Goal: Navigation & Orientation: Find specific page/section

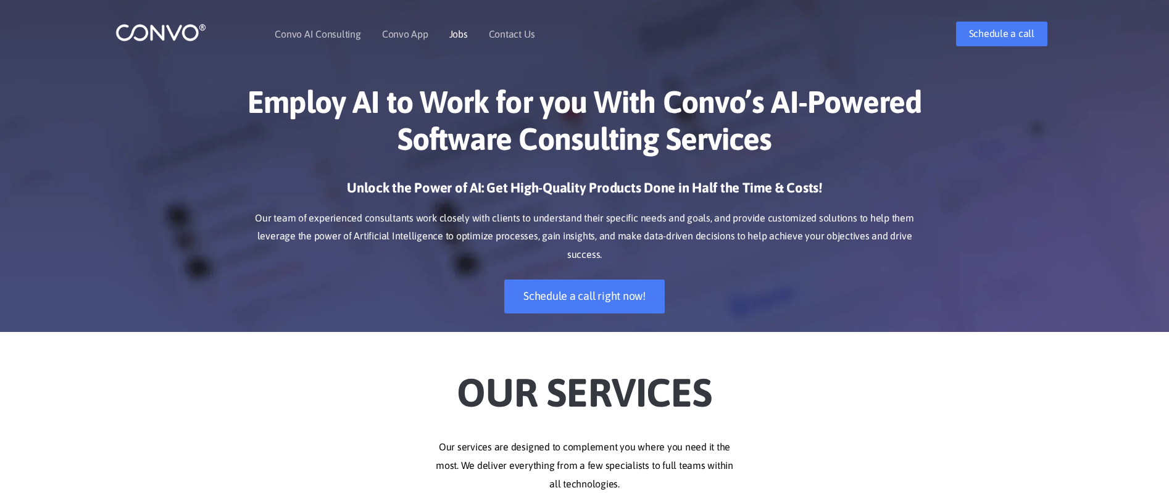
click at [456, 32] on link "Jobs" at bounding box center [458, 34] width 19 height 10
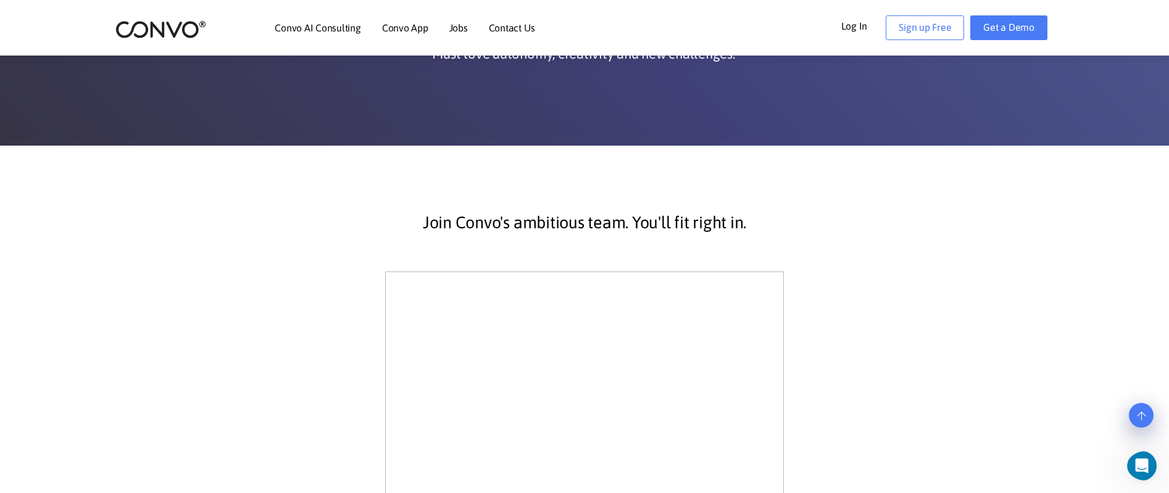
scroll to position [162, 0]
click at [283, 27] on link "Convo AI Consulting" at bounding box center [318, 28] width 86 height 10
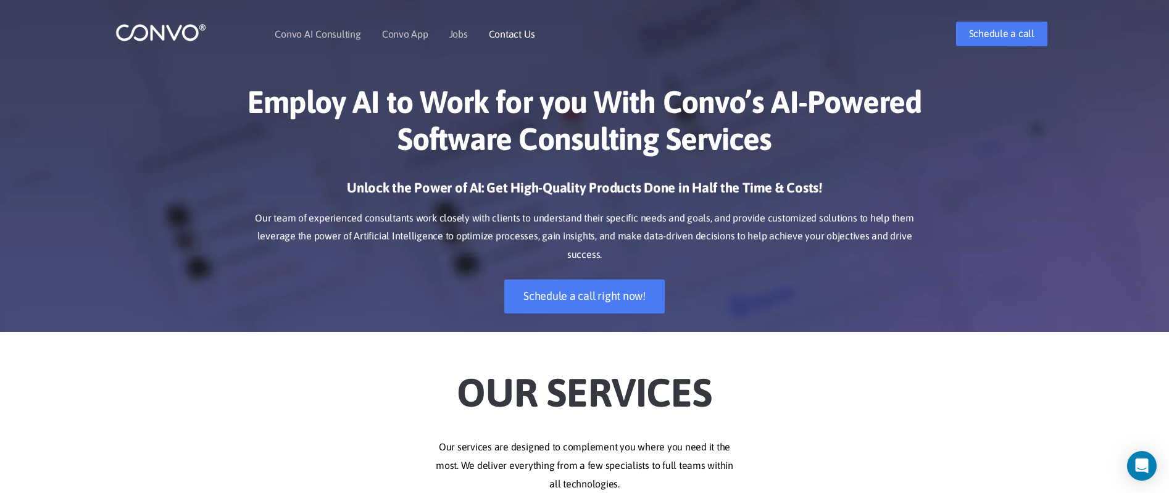
click at [518, 37] on link "Contact Us" at bounding box center [512, 34] width 46 height 10
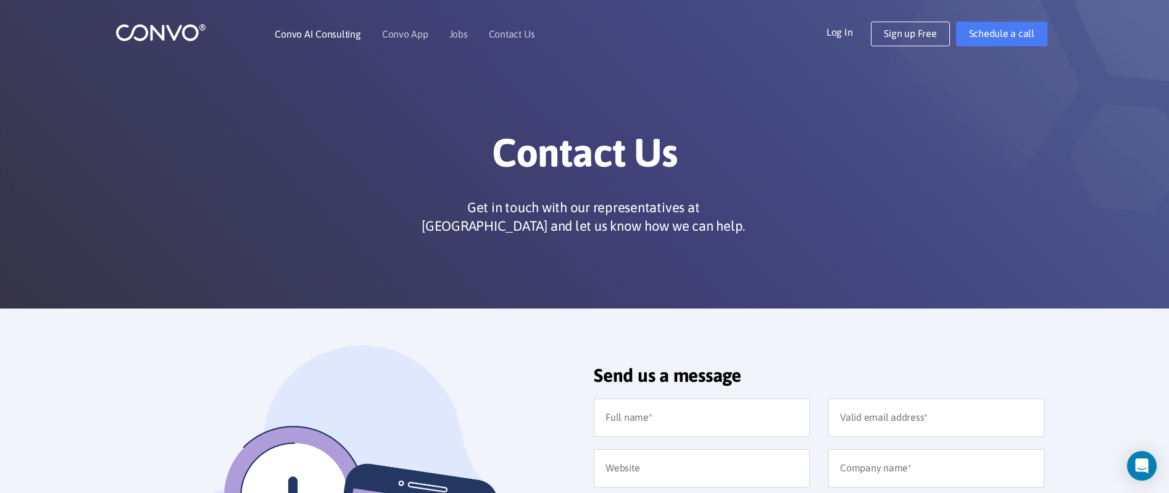
click at [312, 33] on link "Convo AI Consulting" at bounding box center [318, 34] width 86 height 10
